Goal: Information Seeking & Learning: Learn about a topic

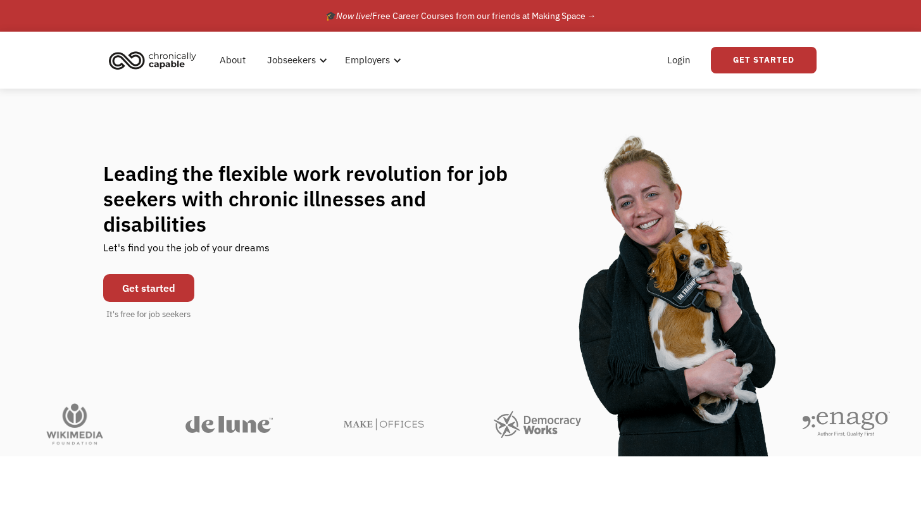
click at [165, 274] on link "Get started" at bounding box center [148, 288] width 91 height 28
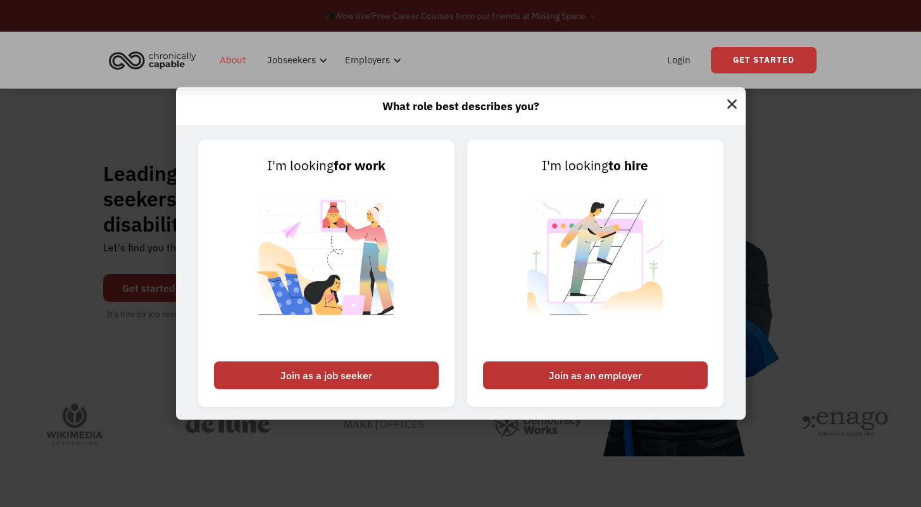
click at [220, 53] on link "About" at bounding box center [232, 60] width 41 height 41
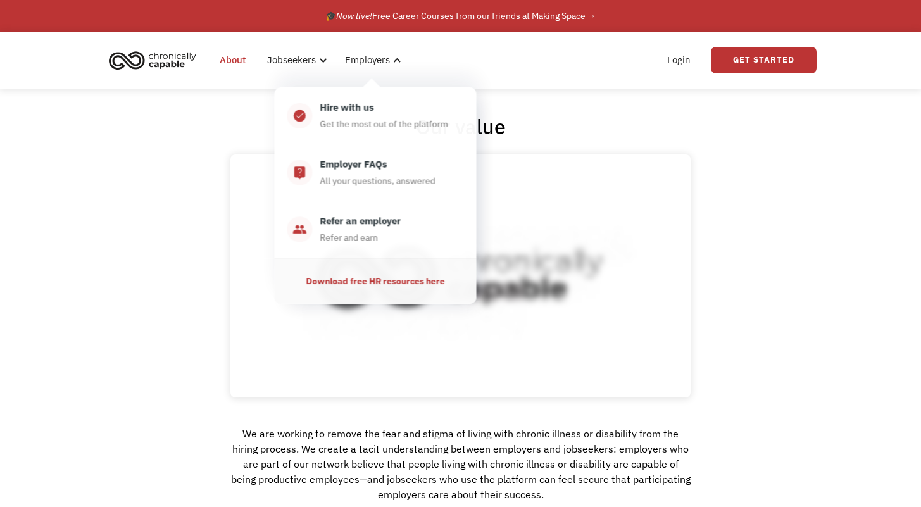
click at [289, 82] on nav "check_circle_outline Hire with us Get the most out of the platform live_help Em…" at bounding box center [375, 192] width 202 height 223
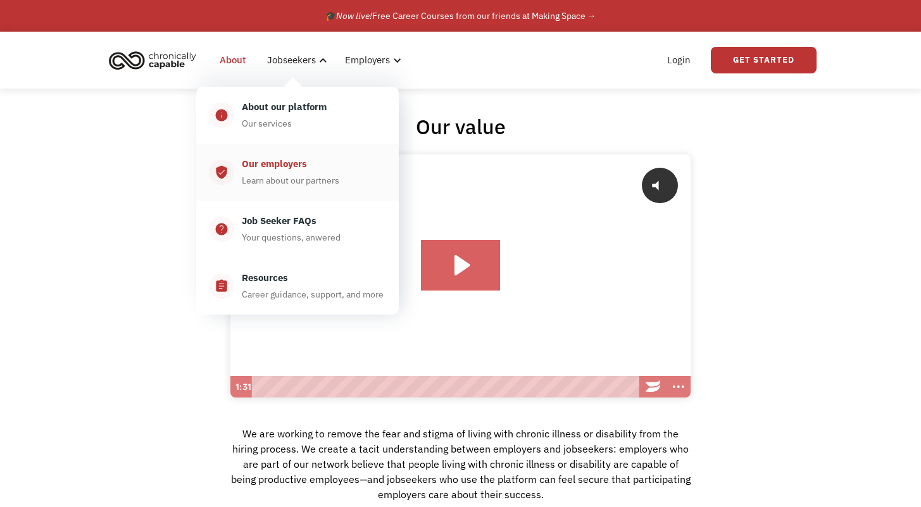
click at [303, 183] on div "Learn about our partners" at bounding box center [290, 180] width 97 height 15
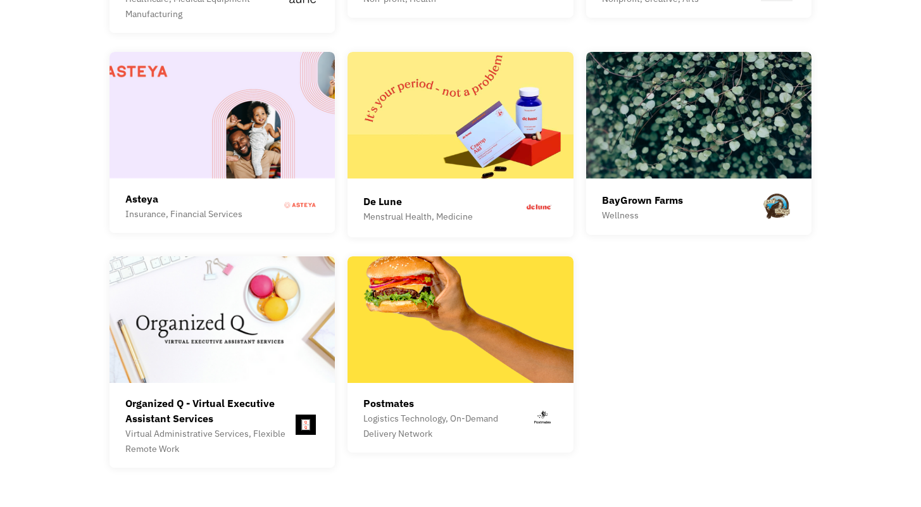
scroll to position [3583, 0]
